Goal: Book appointment/travel/reservation

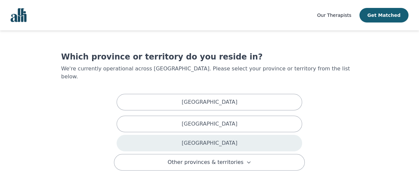
click at [195, 135] on div "Ontario" at bounding box center [210, 143] width 186 height 17
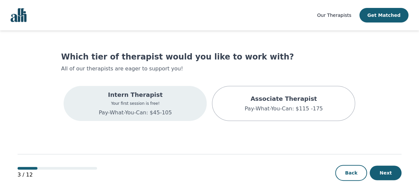
click at [152, 104] on p "Your first session is free!" at bounding box center [135, 103] width 73 height 5
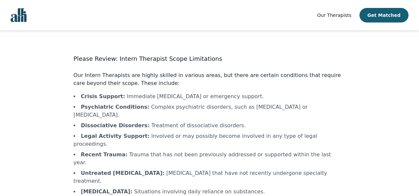
scroll to position [31, 0]
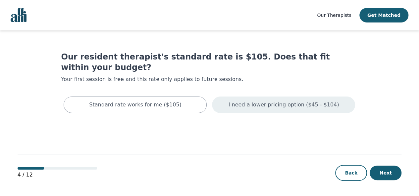
click at [270, 101] on p "I need a lower pricing option ($45 - $104)" at bounding box center [284, 105] width 111 height 8
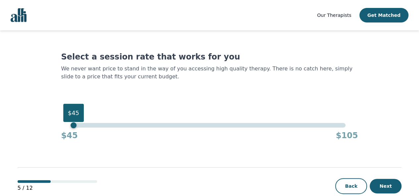
click at [75, 128] on div "$45" at bounding box center [210, 125] width 272 height 5
click at [377, 186] on button "Next" at bounding box center [386, 186] width 32 height 15
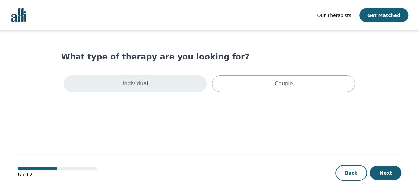
click at [192, 85] on div "Individual" at bounding box center [135, 84] width 143 height 17
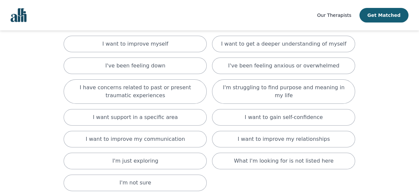
scroll to position [53, 0]
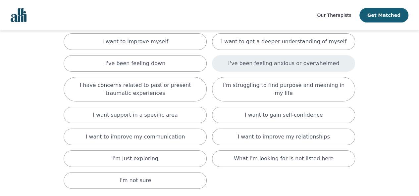
click at [295, 68] on div "I've been feeling anxious or overwhelmed" at bounding box center [283, 63] width 143 height 17
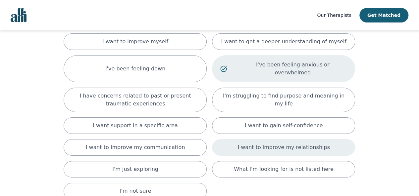
click at [270, 144] on p "I want to improve my relationships" at bounding box center [284, 148] width 92 height 8
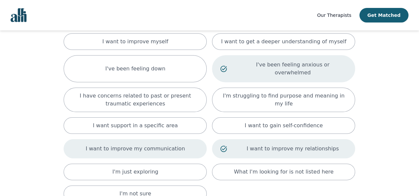
click at [189, 140] on div "I want to improve my communication" at bounding box center [135, 148] width 143 height 19
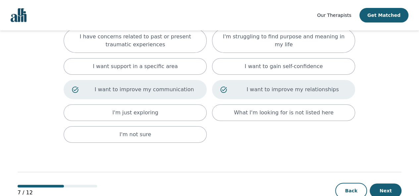
scroll to position [121, 0]
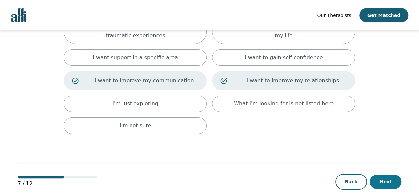
click at [392, 175] on button "Next" at bounding box center [386, 182] width 32 height 15
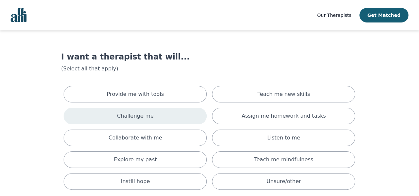
click at [181, 118] on div "Challenge me" at bounding box center [135, 116] width 143 height 17
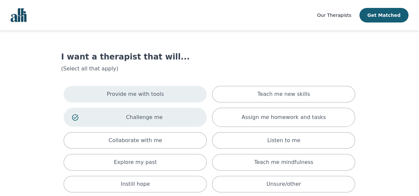
click at [172, 98] on div "Provide me with tools" at bounding box center [135, 94] width 143 height 17
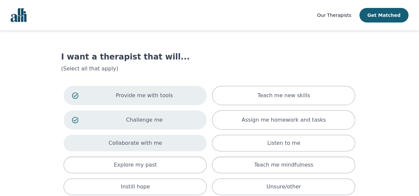
click at [161, 141] on div "Collaborate with me" at bounding box center [135, 143] width 143 height 17
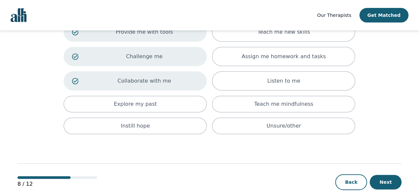
scroll to position [64, 0]
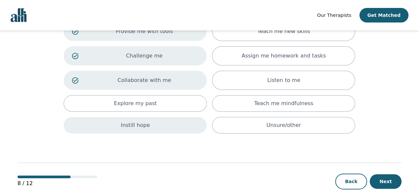
click at [166, 120] on div "Instill hope" at bounding box center [135, 125] width 143 height 17
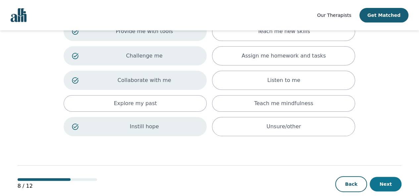
click at [381, 178] on button "Next" at bounding box center [386, 184] width 32 height 15
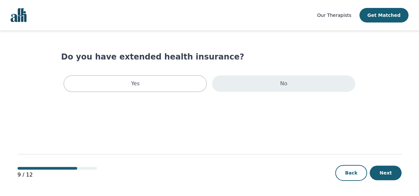
click at [248, 90] on div "No" at bounding box center [283, 84] width 143 height 17
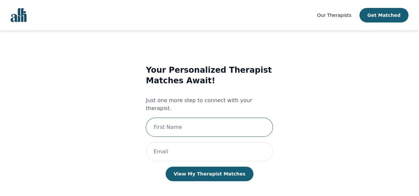
click at [209, 122] on input "text" at bounding box center [209, 127] width 127 height 19
type input "[PERSON_NAME]"
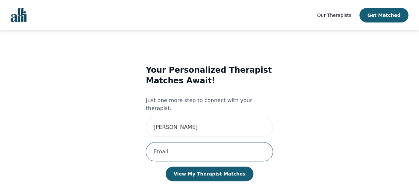
click at [166, 145] on input "email" at bounding box center [209, 151] width 127 height 19
type input "billyrgagnon@gmail.com"
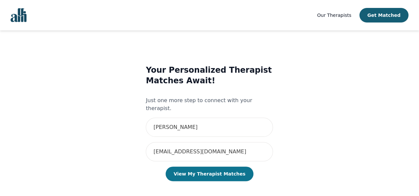
click at [199, 169] on button "View My Therapist Matches" at bounding box center [210, 174] width 88 height 15
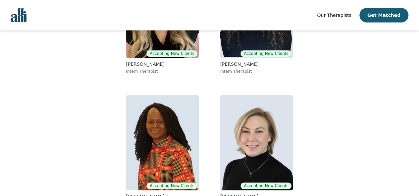
scroll to position [149, 0]
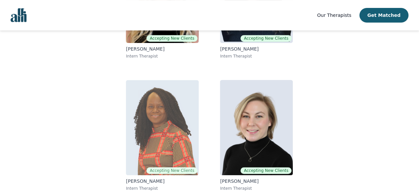
click at [157, 133] on img at bounding box center [162, 127] width 73 height 95
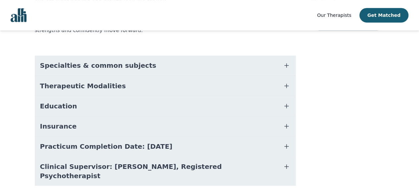
scroll to position [170, 0]
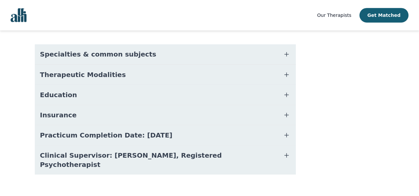
click at [287, 53] on icon "button" at bounding box center [287, 54] width 8 height 8
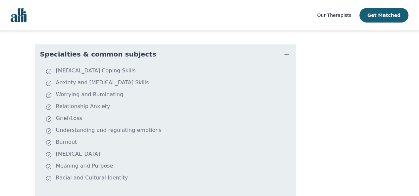
scroll to position [136, 0]
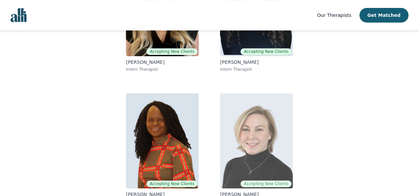
click at [268, 149] on img at bounding box center [256, 140] width 73 height 95
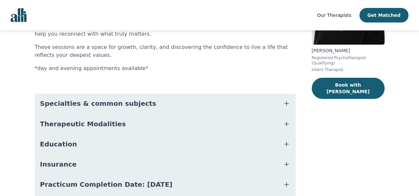
scroll to position [139, 0]
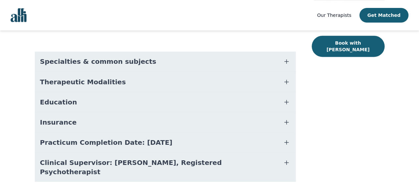
click at [249, 60] on button "Specialties & common subjects" at bounding box center [165, 62] width 261 height 20
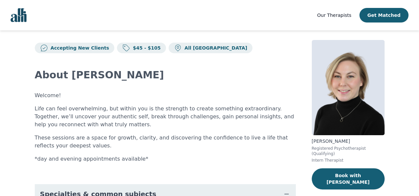
scroll to position [7, 0]
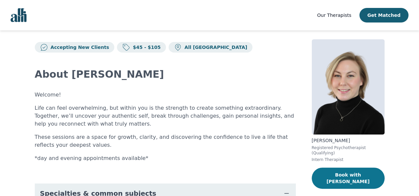
click at [338, 171] on button "Book with Jocelyn" at bounding box center [348, 178] width 73 height 21
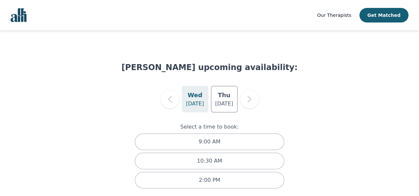
scroll to position [5, 0]
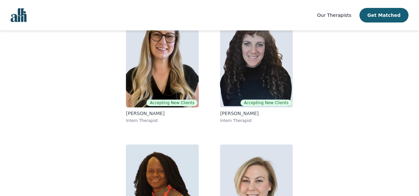
scroll to position [83, 0]
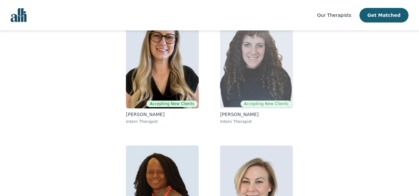
click at [258, 67] on img at bounding box center [256, 60] width 73 height 95
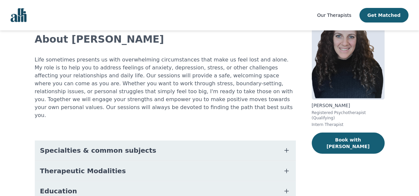
scroll to position [72, 0]
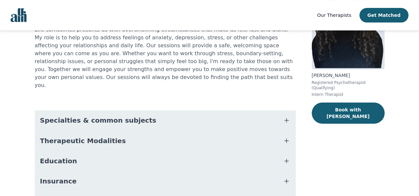
click at [265, 111] on button "Specialties & common subjects" at bounding box center [165, 121] width 261 height 20
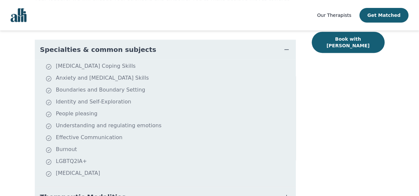
scroll to position [150, 0]
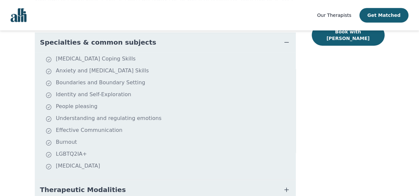
click at [334, 34] on div "Shira Blake Registered Psychotherapist (Qualifying) Intern Therapist Book with …" at bounding box center [348, 101] width 73 height 410
click at [338, 33] on button "Book with Shira" at bounding box center [348, 35] width 73 height 21
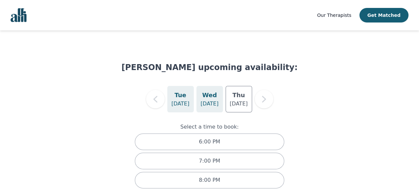
click at [209, 102] on p "Sep 24" at bounding box center [209, 104] width 18 height 8
click at [177, 93] on h5 "Tue" at bounding box center [181, 95] width 12 height 9
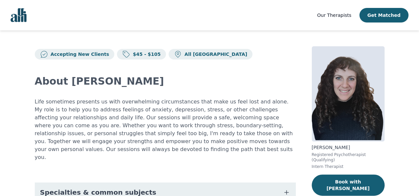
scroll to position [5, 0]
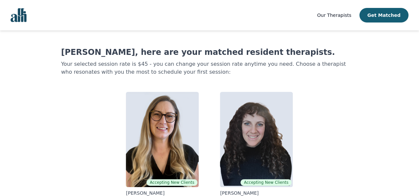
scroll to position [83, 0]
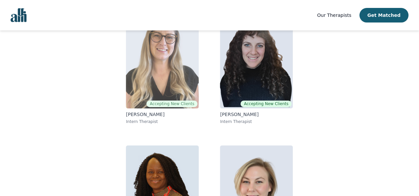
click at [155, 70] on img at bounding box center [162, 60] width 73 height 95
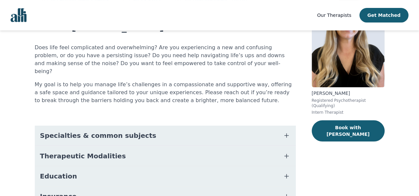
scroll to position [62, 0]
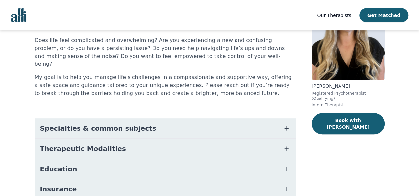
click at [265, 119] on button "Specialties & common subjects" at bounding box center [165, 129] width 261 height 20
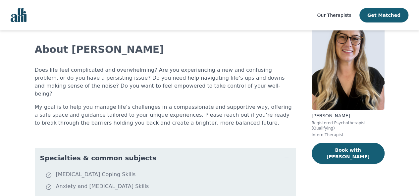
scroll to position [30, 0]
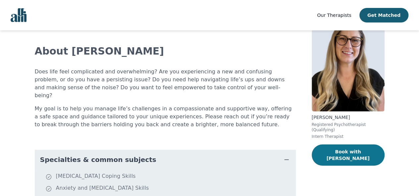
click at [342, 146] on button "Book with Amina" at bounding box center [348, 155] width 73 height 21
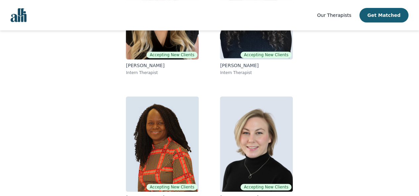
scroll to position [149, 0]
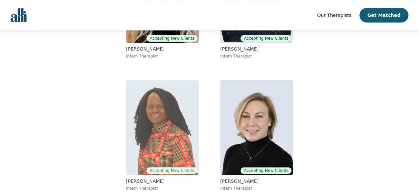
click at [162, 130] on img at bounding box center [162, 127] width 73 height 95
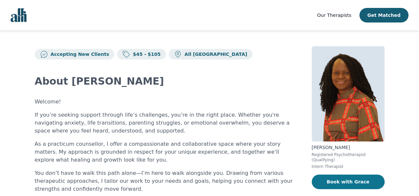
click at [342, 181] on button "Book with Grace" at bounding box center [348, 182] width 73 height 15
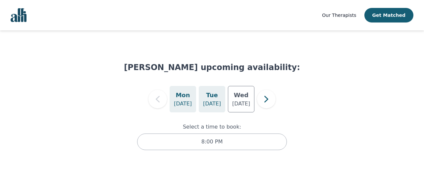
click at [214, 104] on p "Sep 9" at bounding box center [212, 104] width 18 height 8
click at [243, 99] on h5 "Wed" at bounding box center [241, 95] width 15 height 9
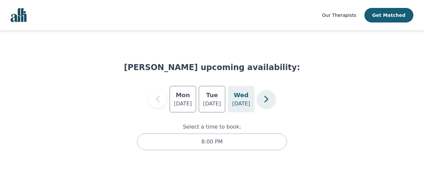
click at [262, 97] on icon "button" at bounding box center [266, 99] width 13 height 13
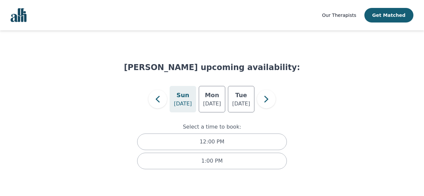
click at [17, 15] on img "Global" at bounding box center [19, 15] width 16 height 14
